Goal: Task Accomplishment & Management: Manage account settings

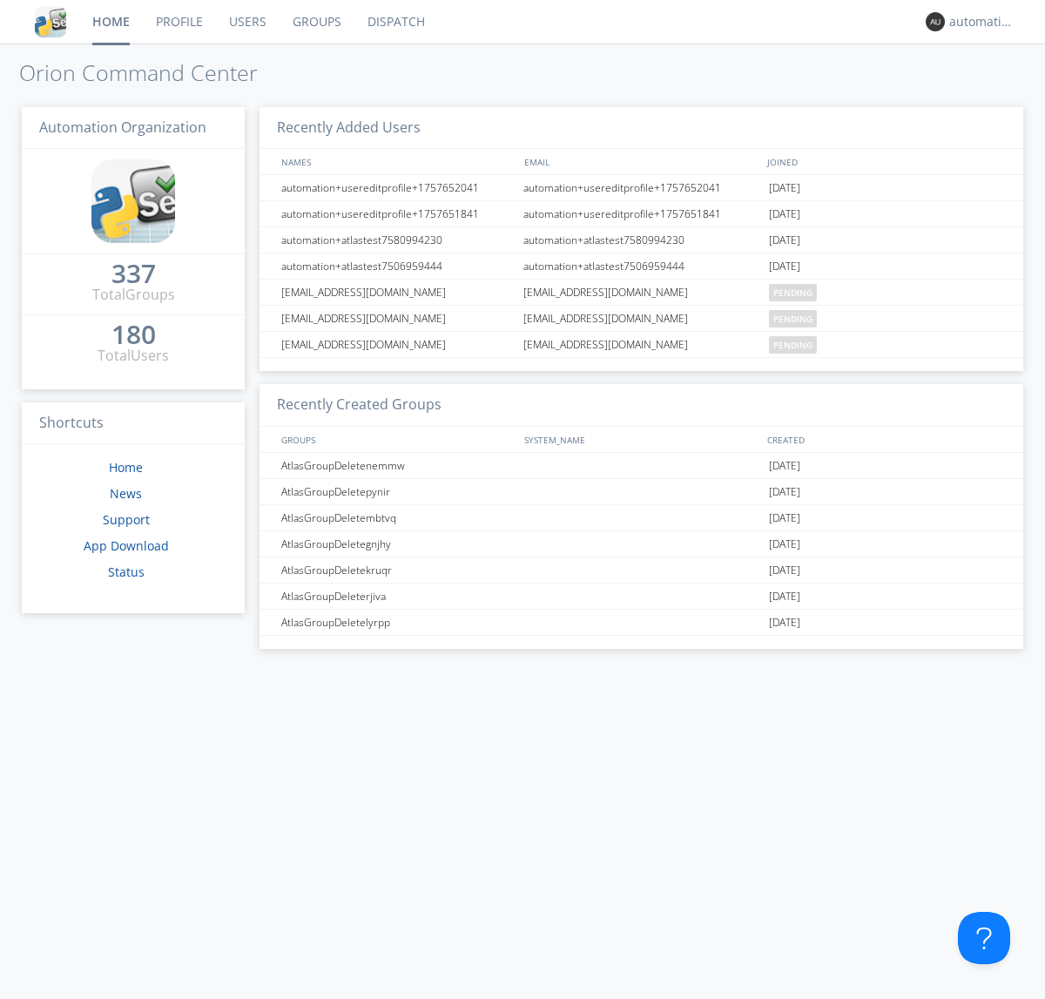
click at [395, 22] on link "Dispatch" at bounding box center [396, 22] width 84 height 44
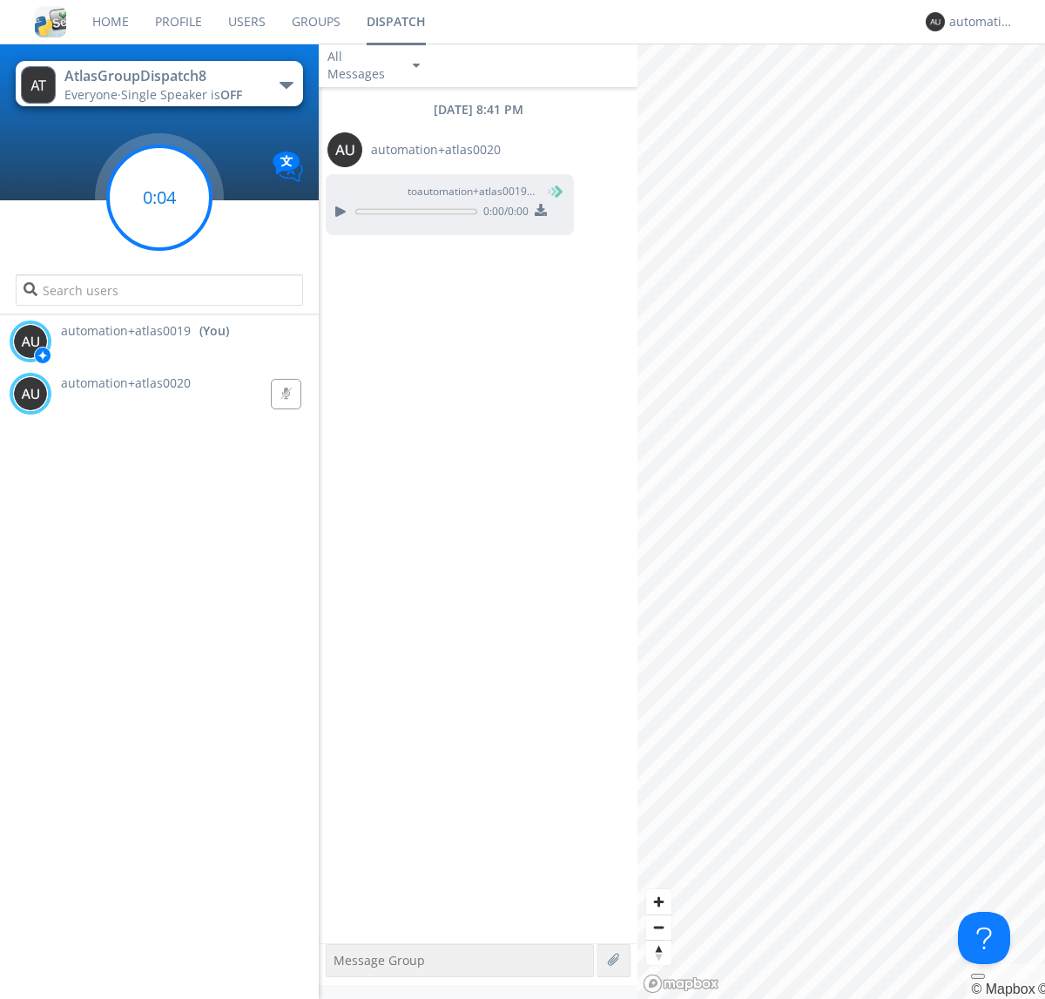
click at [159, 198] on g at bounding box center [159, 197] width 103 height 103
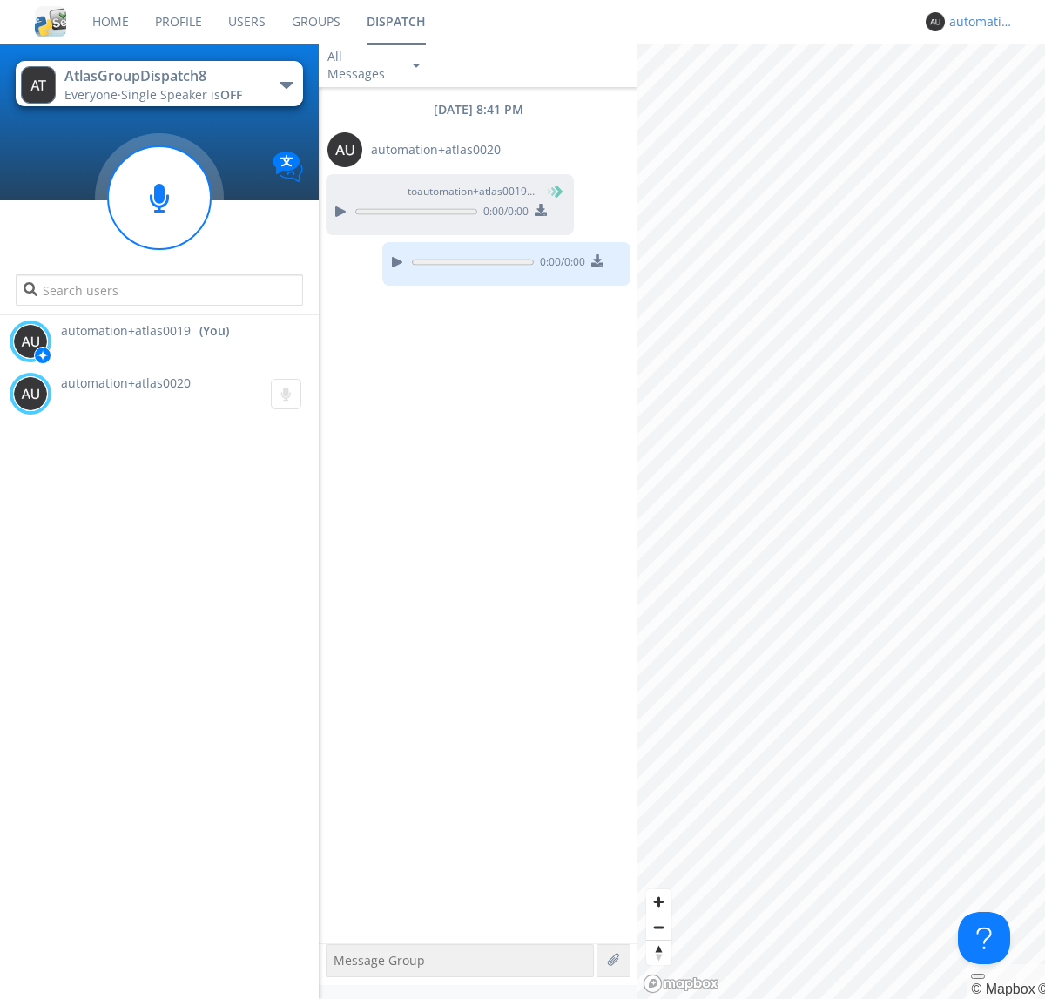
click at [977, 22] on div "automation+atlas0019" at bounding box center [981, 21] width 65 height 17
click at [990, 91] on div "Log Out" at bounding box center [991, 92] width 90 height 31
